Goal: Transaction & Acquisition: Purchase product/service

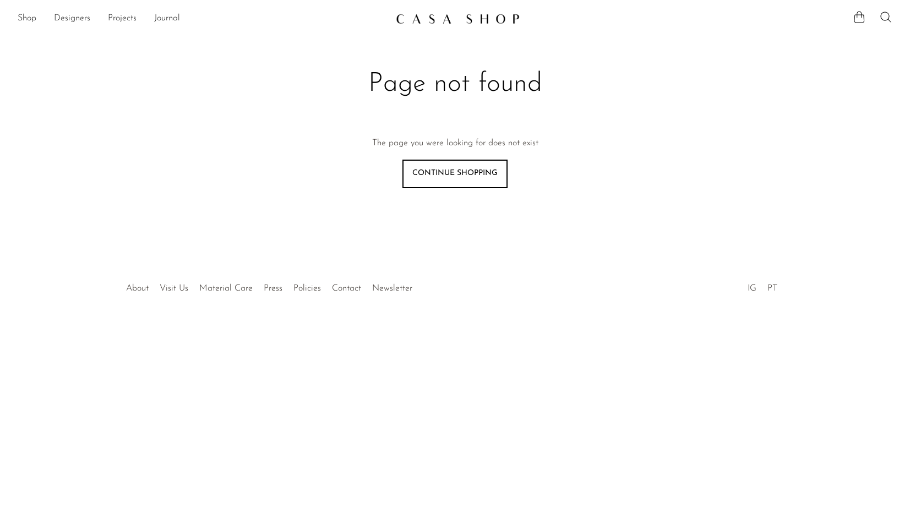
click at [435, 23] on img at bounding box center [458, 18] width 124 height 11
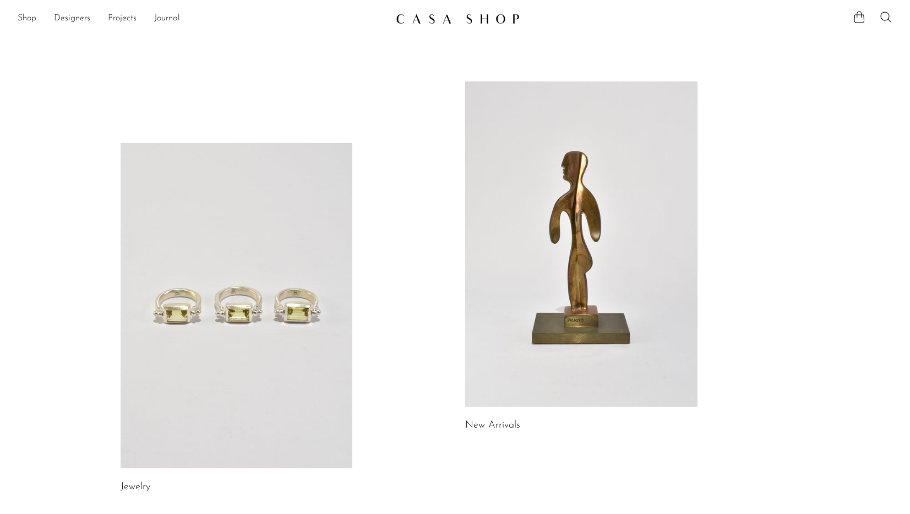
click at [261, 260] on link at bounding box center [237, 305] width 232 height 325
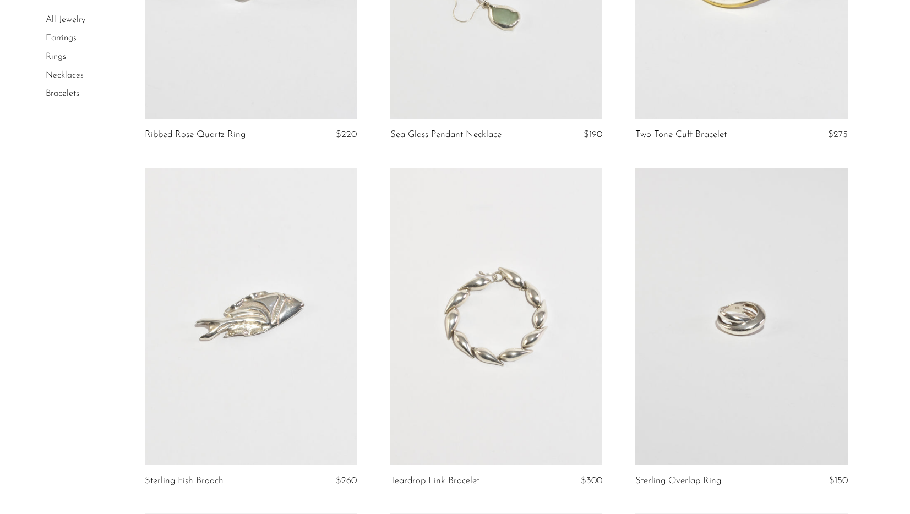
scroll to position [981, 0]
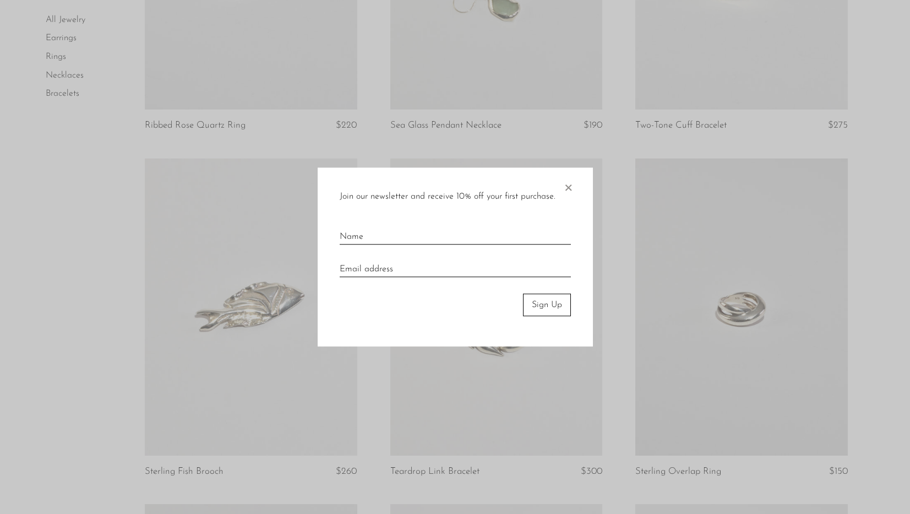
click at [566, 187] on span "×" at bounding box center [567, 185] width 11 height 35
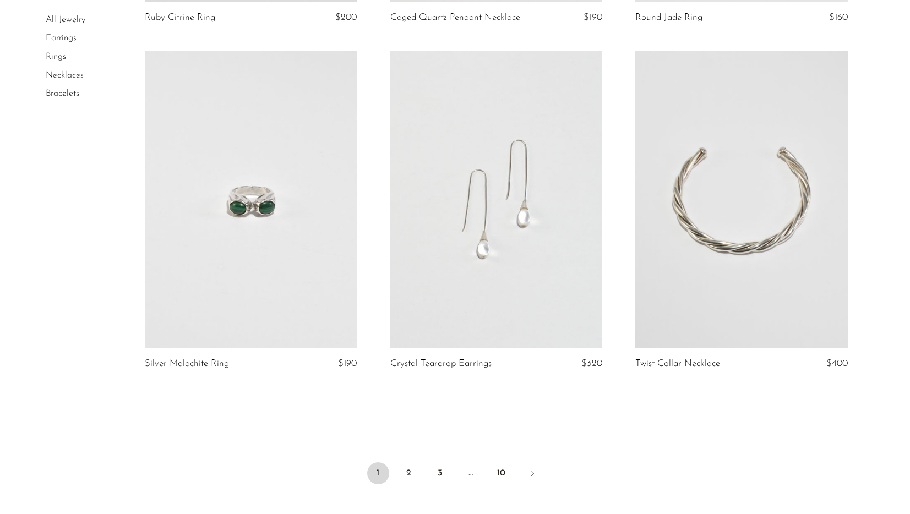
scroll to position [3865, 0]
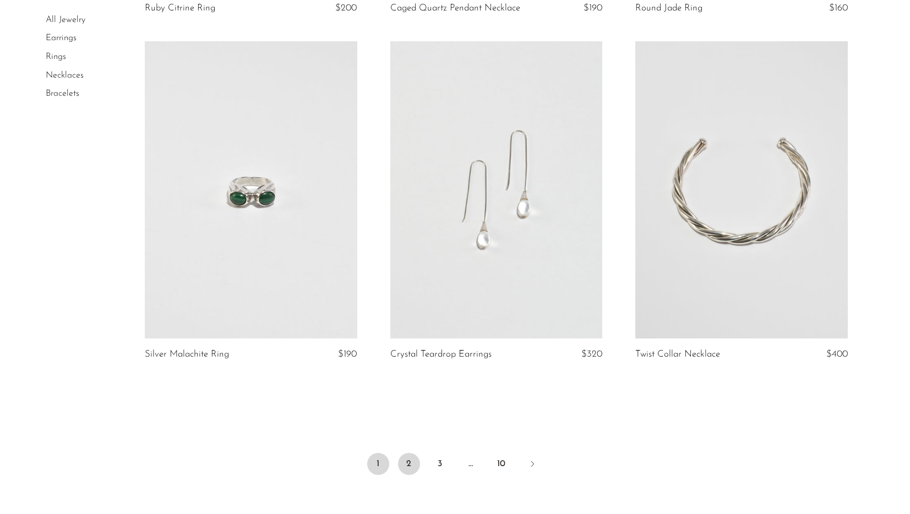
click at [404, 467] on link "2" at bounding box center [409, 464] width 22 height 22
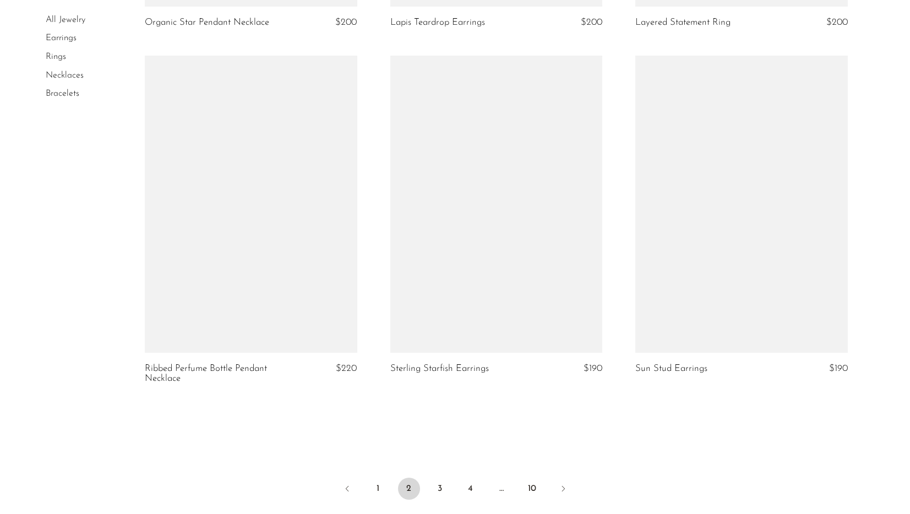
scroll to position [3881, 0]
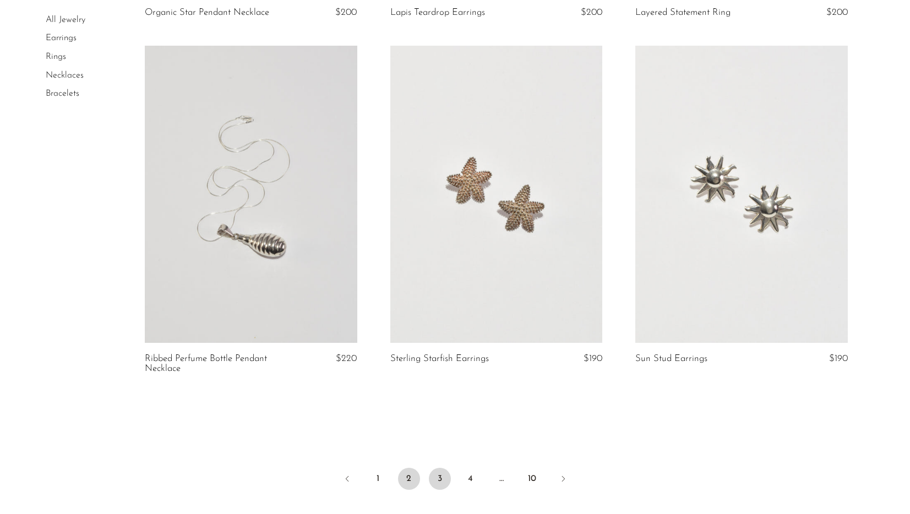
click at [436, 471] on link "3" at bounding box center [440, 479] width 22 height 22
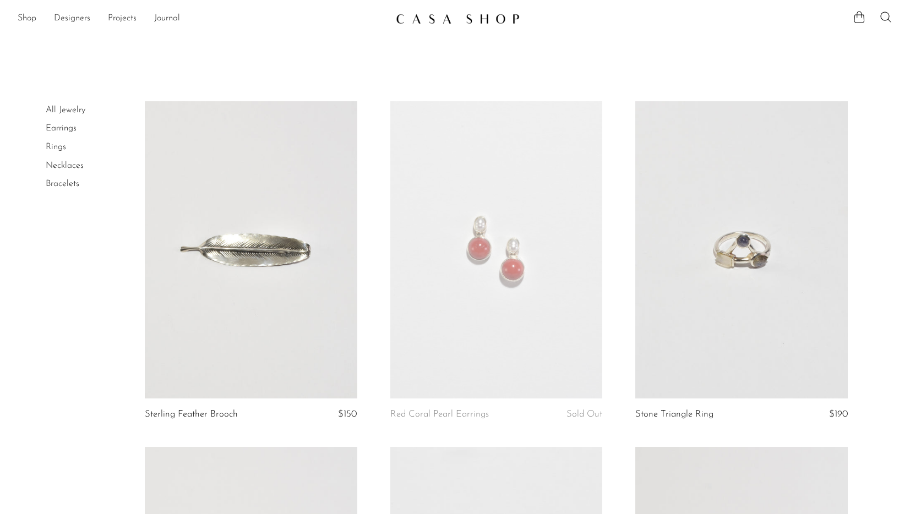
click at [80, 165] on link "Necklaces" at bounding box center [65, 165] width 38 height 9
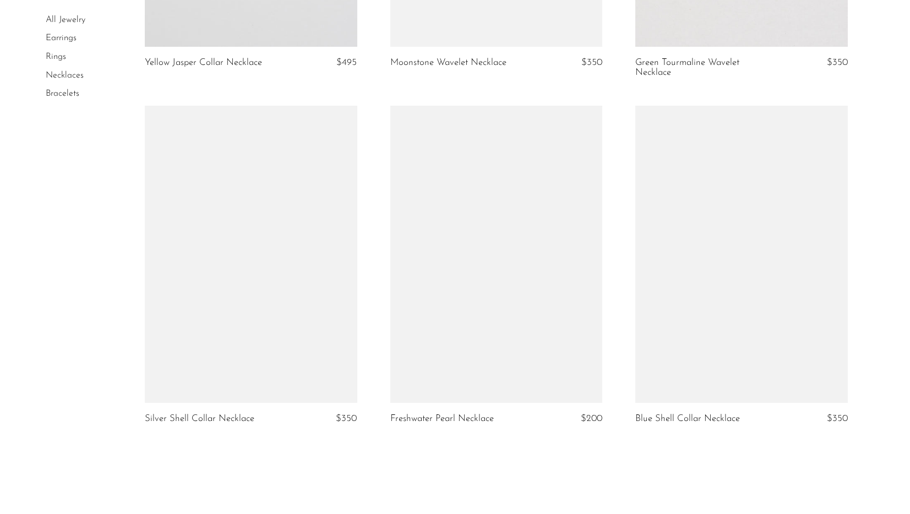
scroll to position [3487, 0]
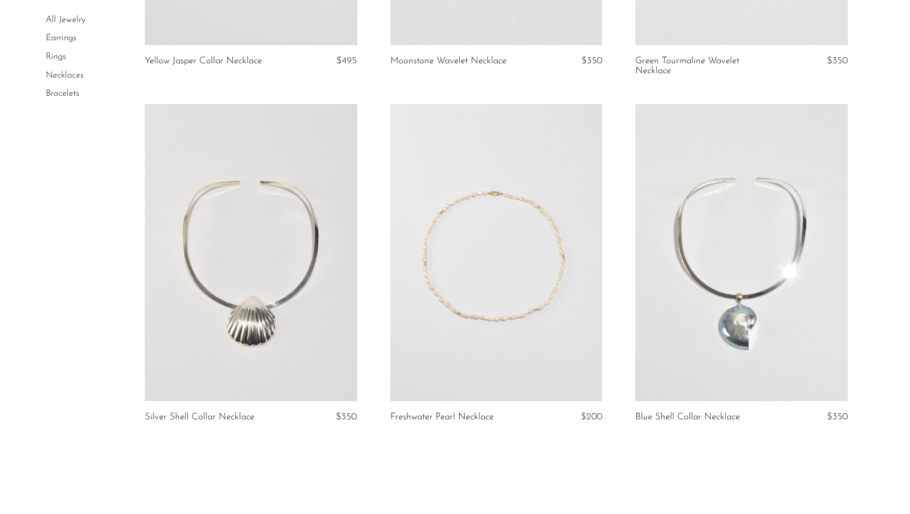
click at [464, 258] on link at bounding box center [496, 252] width 212 height 297
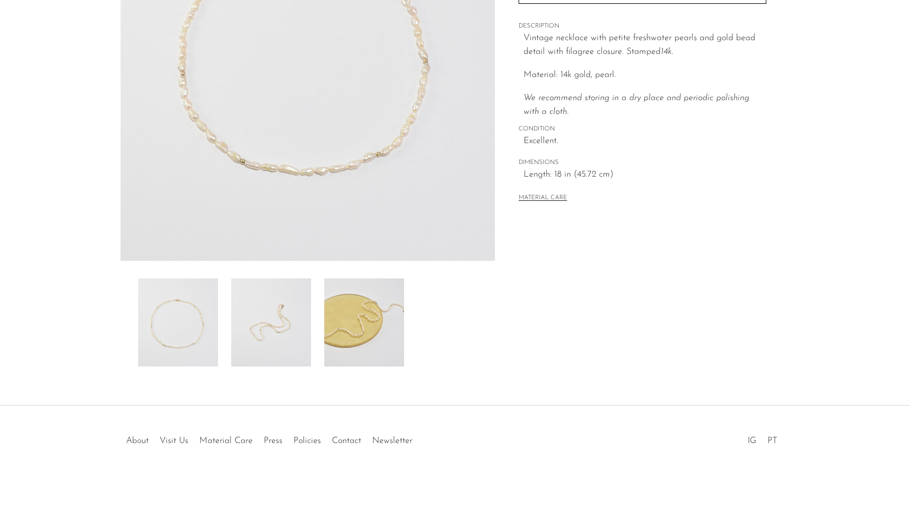
scroll to position [202, 0]
click at [272, 323] on img at bounding box center [271, 322] width 80 height 88
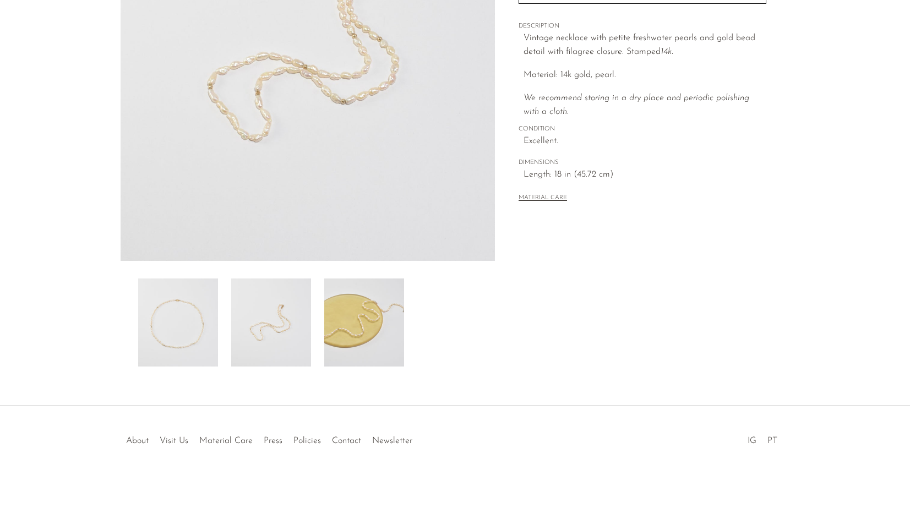
scroll to position [0, 0]
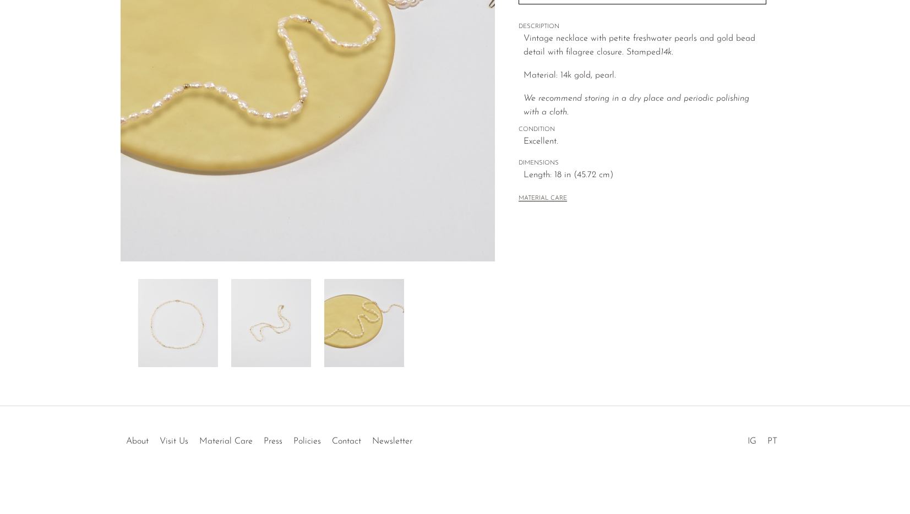
click at [188, 327] on img at bounding box center [178, 323] width 80 height 88
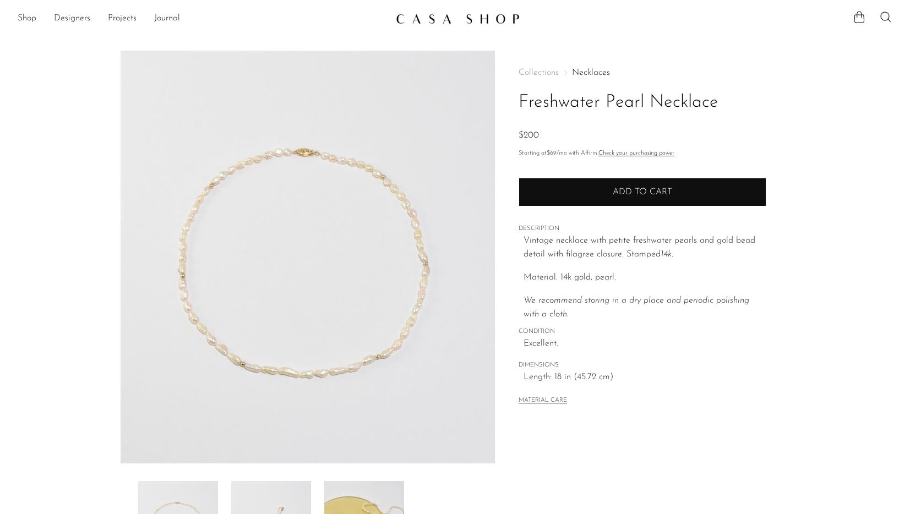
click at [689, 189] on button "Add to cart" at bounding box center [642, 192] width 248 height 29
